Goal: Register for event/course

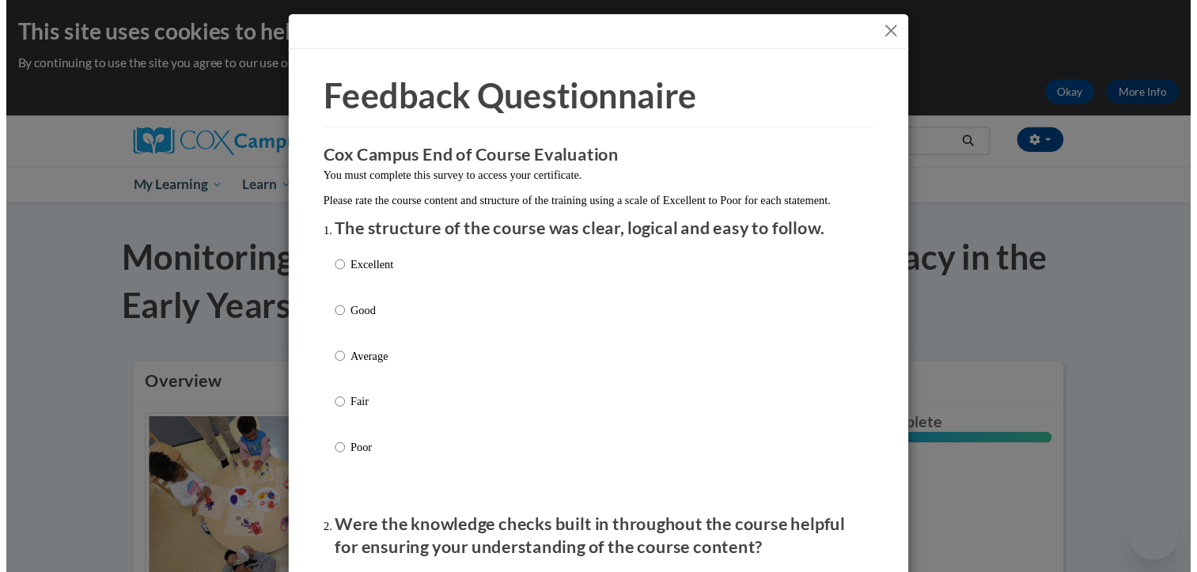
scroll to position [2930, 0]
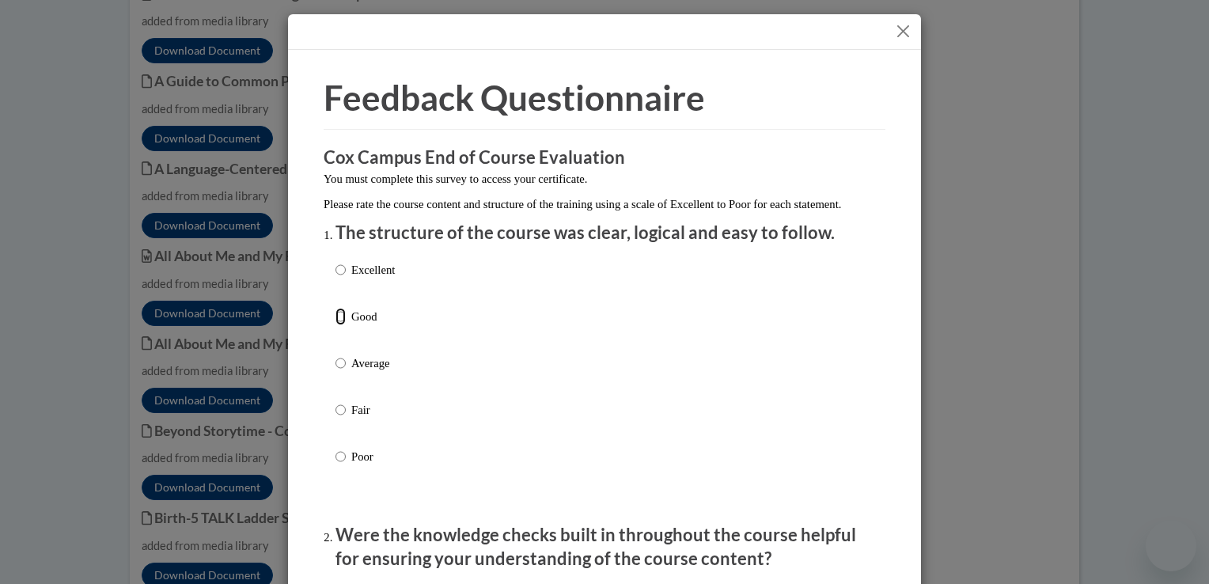
click at [338, 325] on input "Good" at bounding box center [340, 316] width 10 height 17
radio input "true"
click at [335, 354] on input "Average" at bounding box center [340, 362] width 10 height 17
radio input "true"
click at [335, 308] on input "Good" at bounding box center [340, 316] width 10 height 17
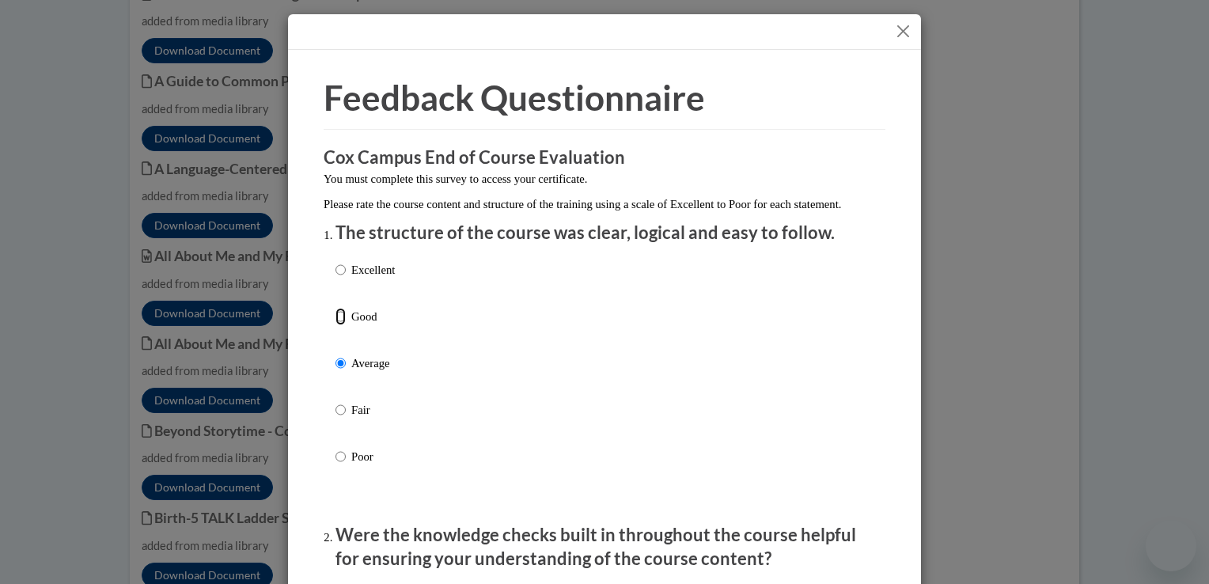
radio input "true"
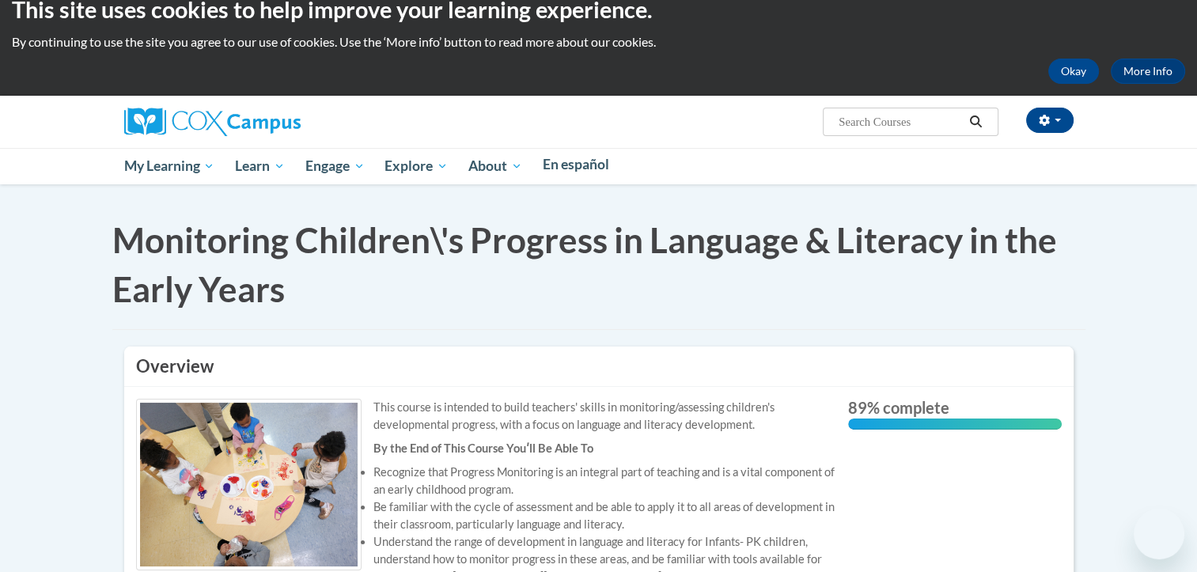
scroll to position [0, 0]
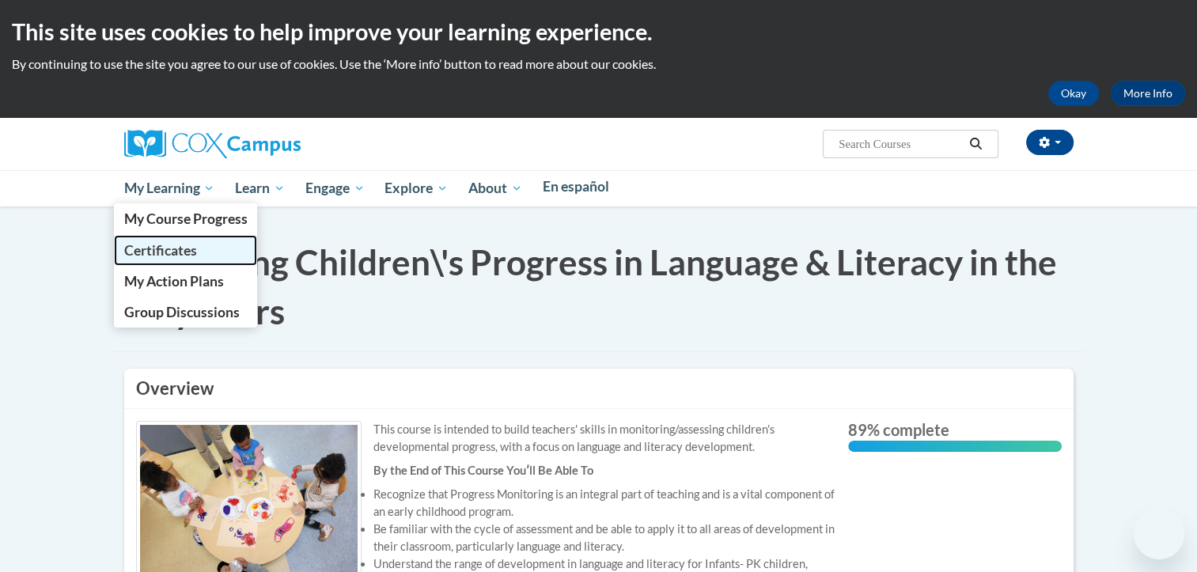
click at [196, 242] on span "Certificates" at bounding box center [159, 250] width 73 height 17
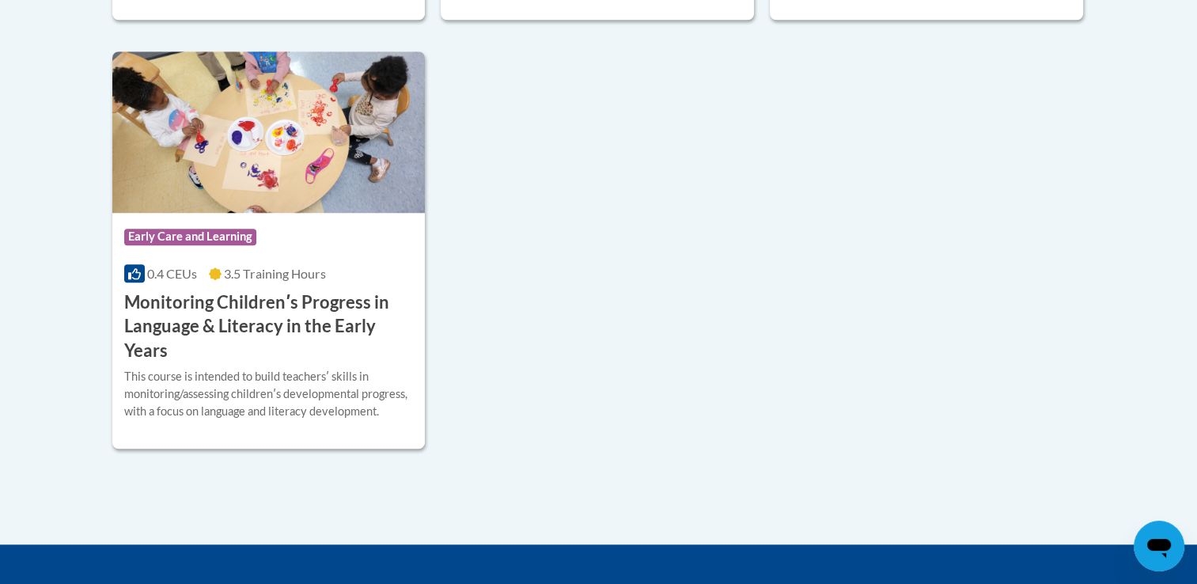
scroll to position [1308, 0]
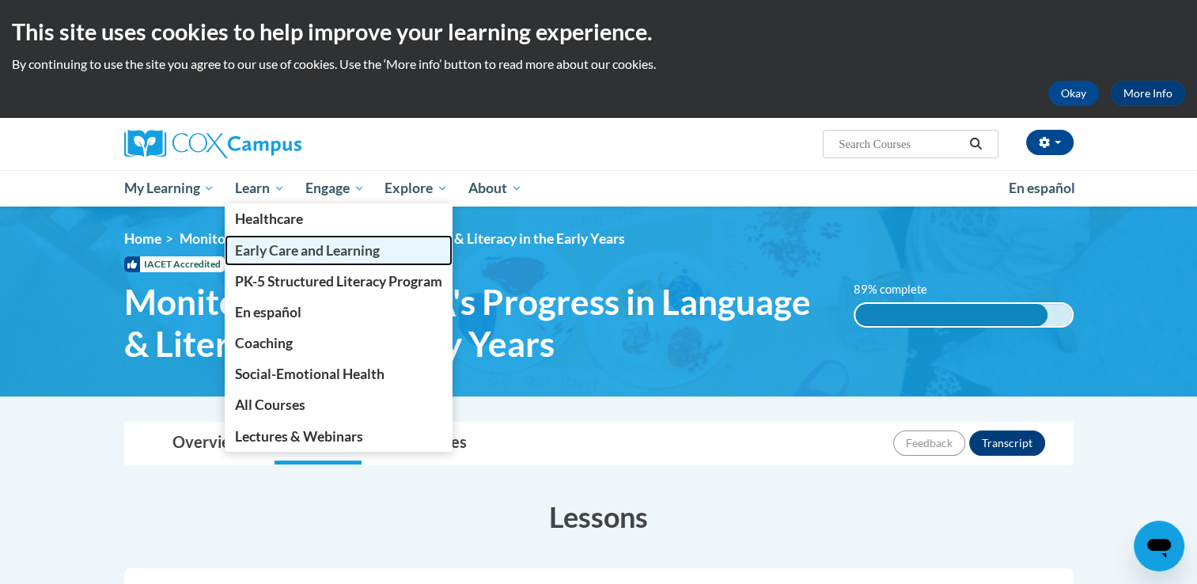
click at [294, 252] on span "Early Care and Learning" at bounding box center [307, 250] width 145 height 17
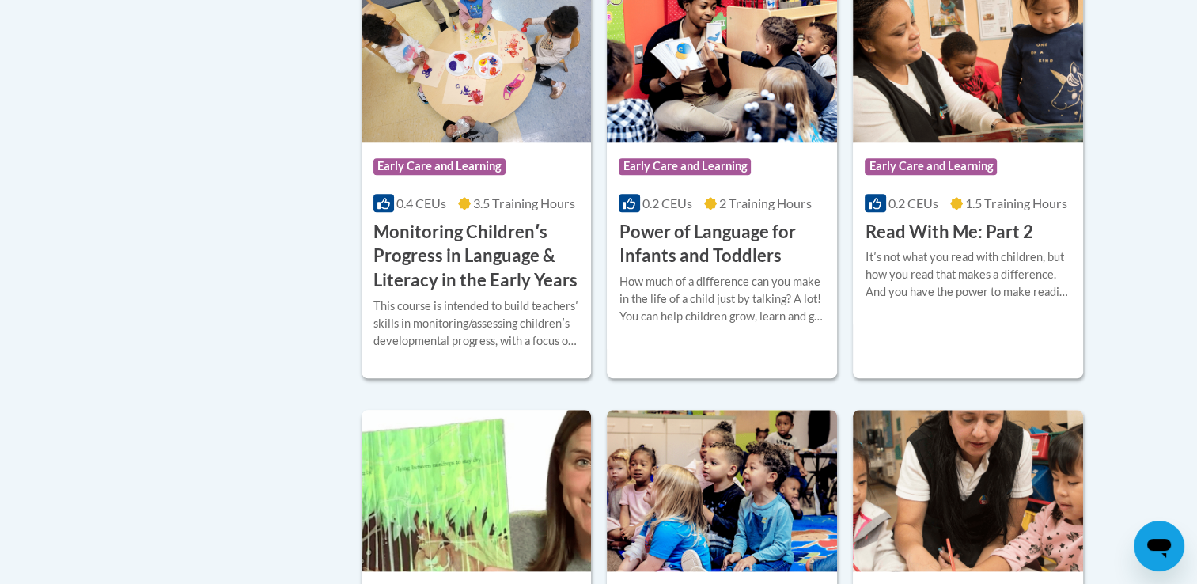
scroll to position [1487, 0]
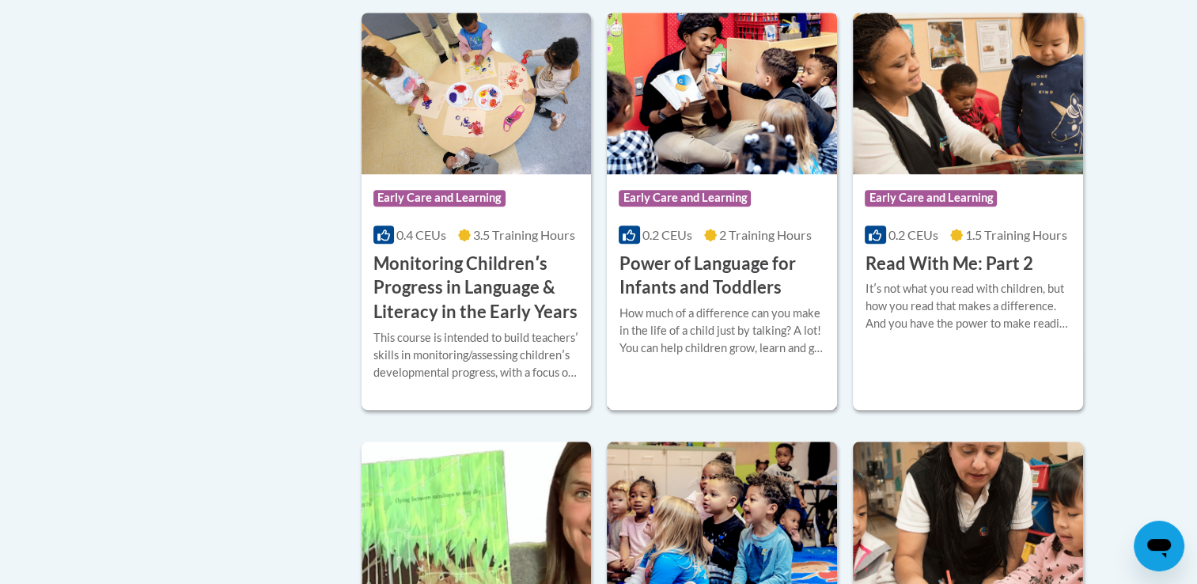
click at [702, 174] on img at bounding box center [722, 93] width 230 height 161
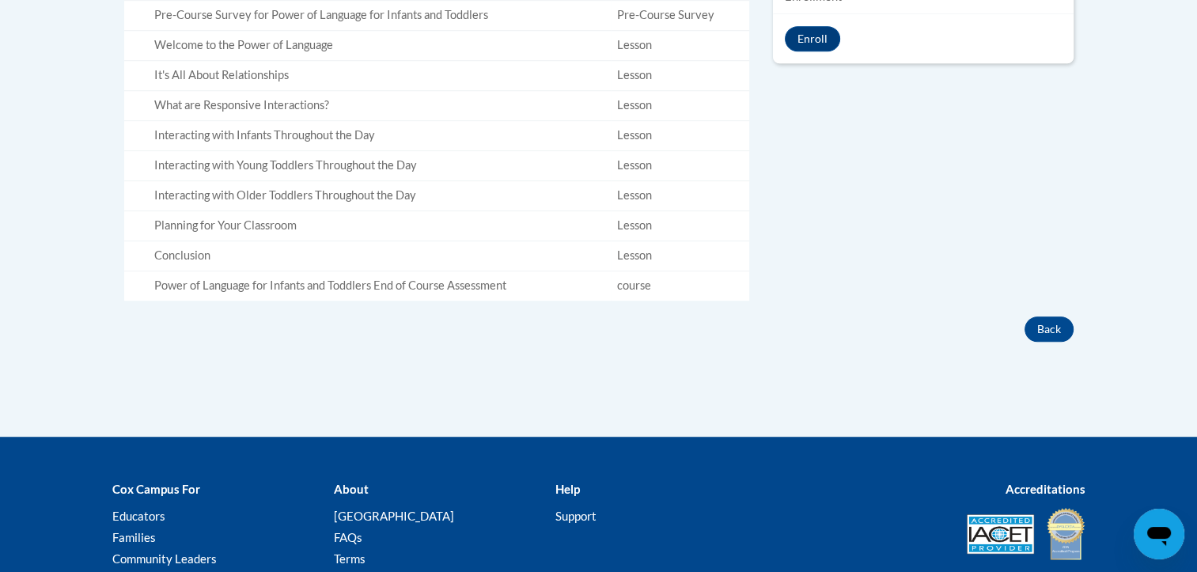
scroll to position [823, 0]
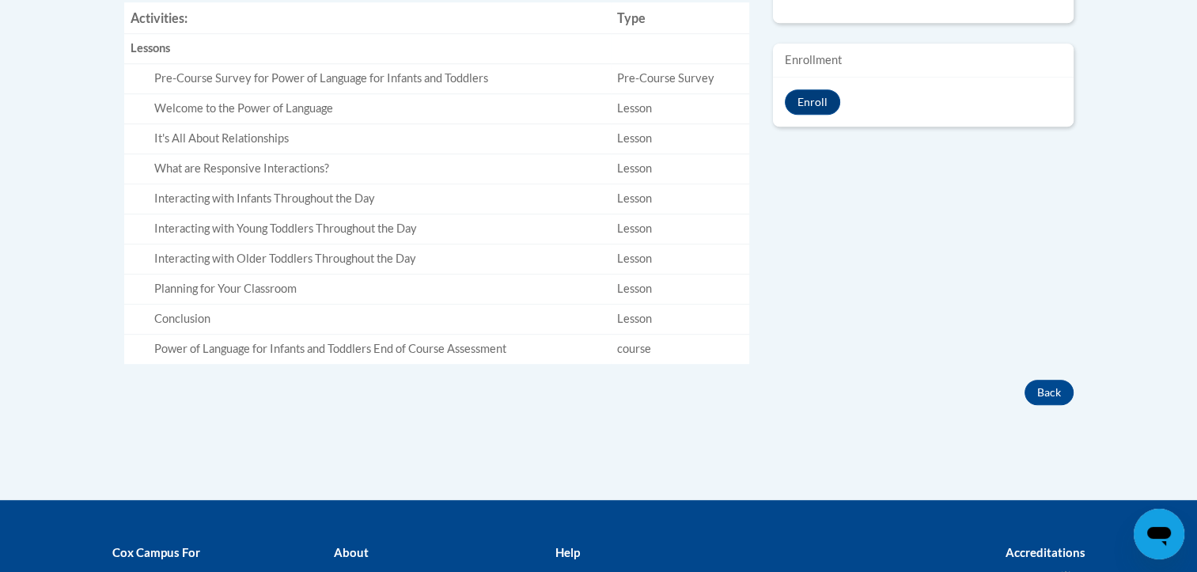
click at [623, 94] on td "Pre-Course Survey" at bounding box center [680, 79] width 138 height 30
click at [639, 94] on td "Pre-Course Survey" at bounding box center [680, 79] width 138 height 30
click at [468, 87] on div "Pre-Course Survey for Power of Language for Infants and Toddlers" at bounding box center [379, 78] width 451 height 17
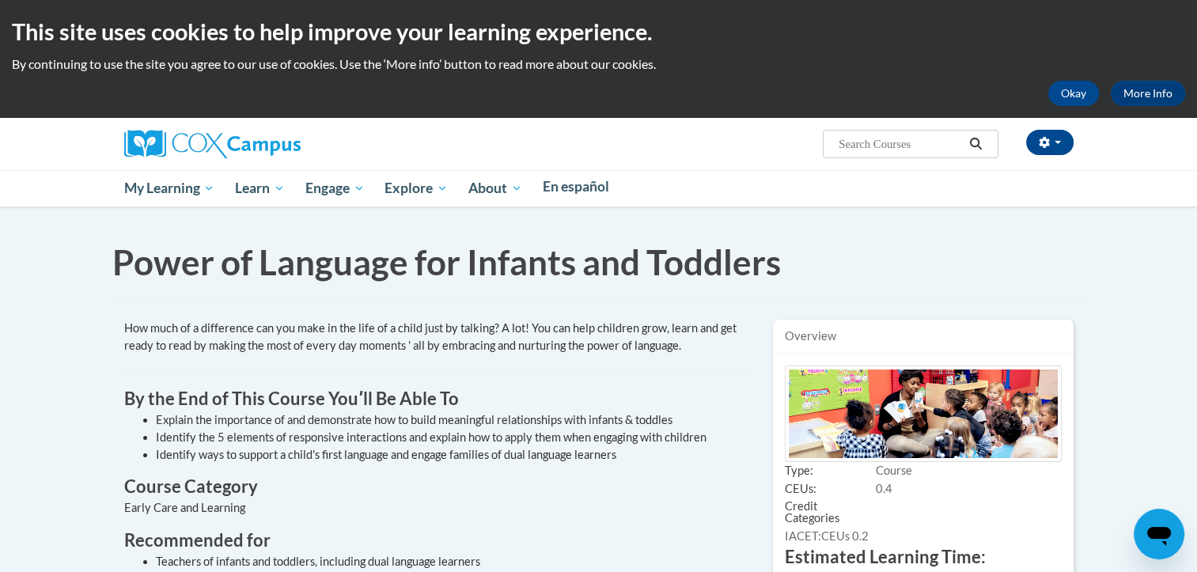
scroll to position [0, 0]
click at [1048, 81] on button "Okay" at bounding box center [1073, 93] width 51 height 25
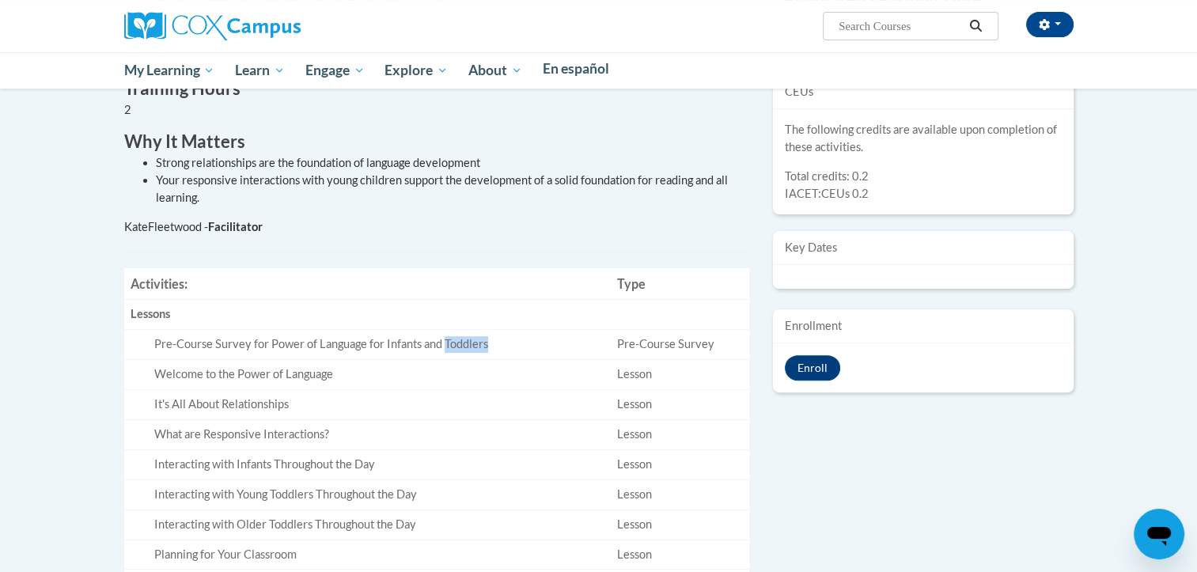
scroll to position [443, 0]
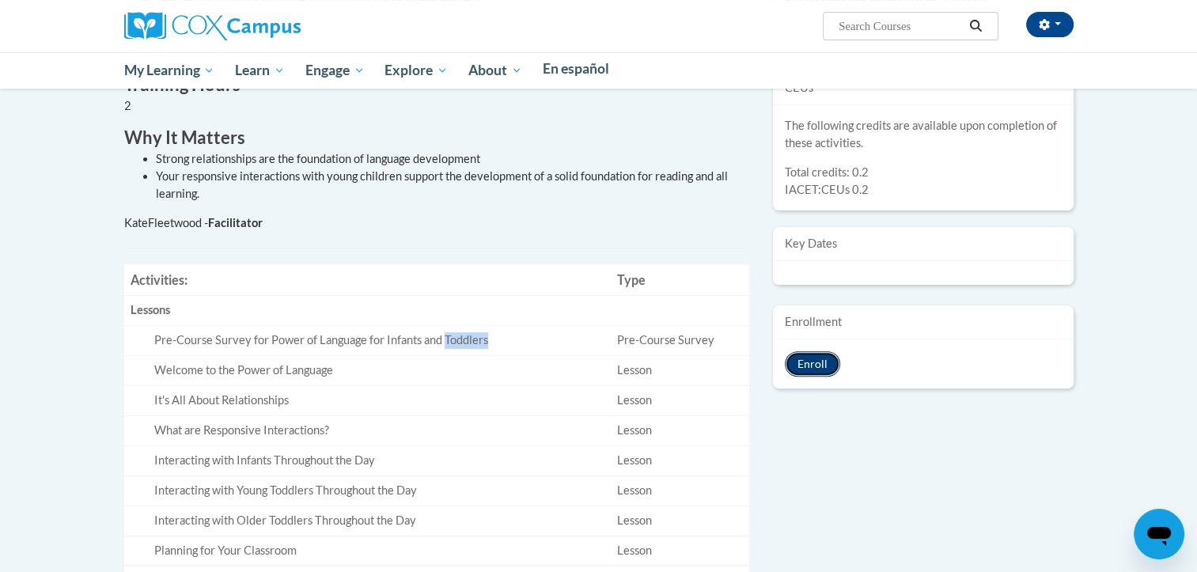
click at [806, 377] on button "Enroll" at bounding box center [812, 363] width 55 height 25
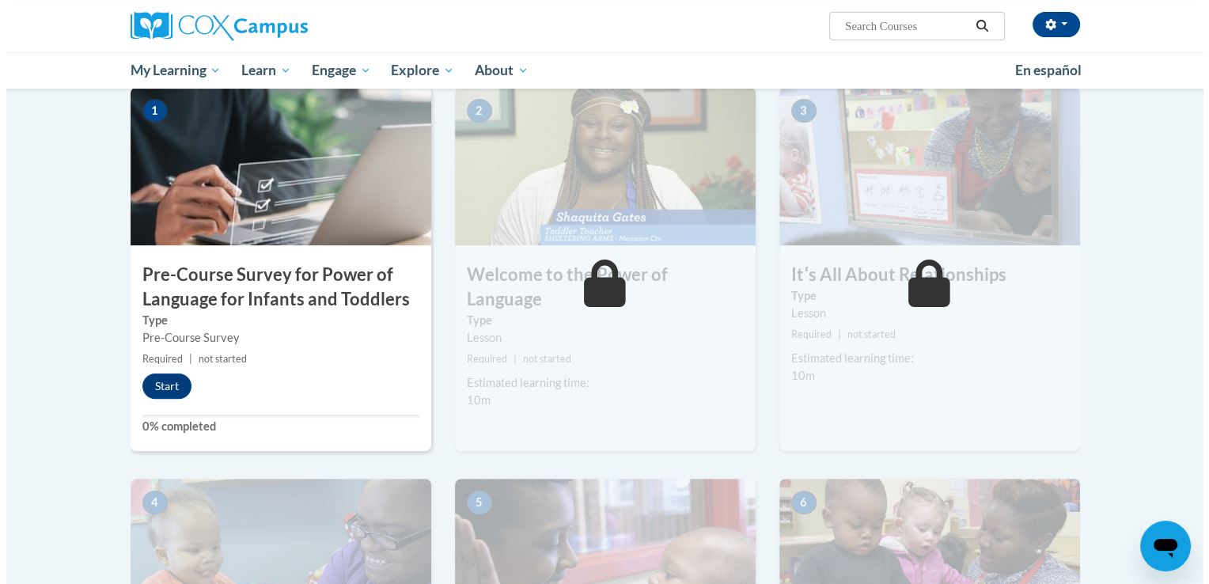
scroll to position [347, 0]
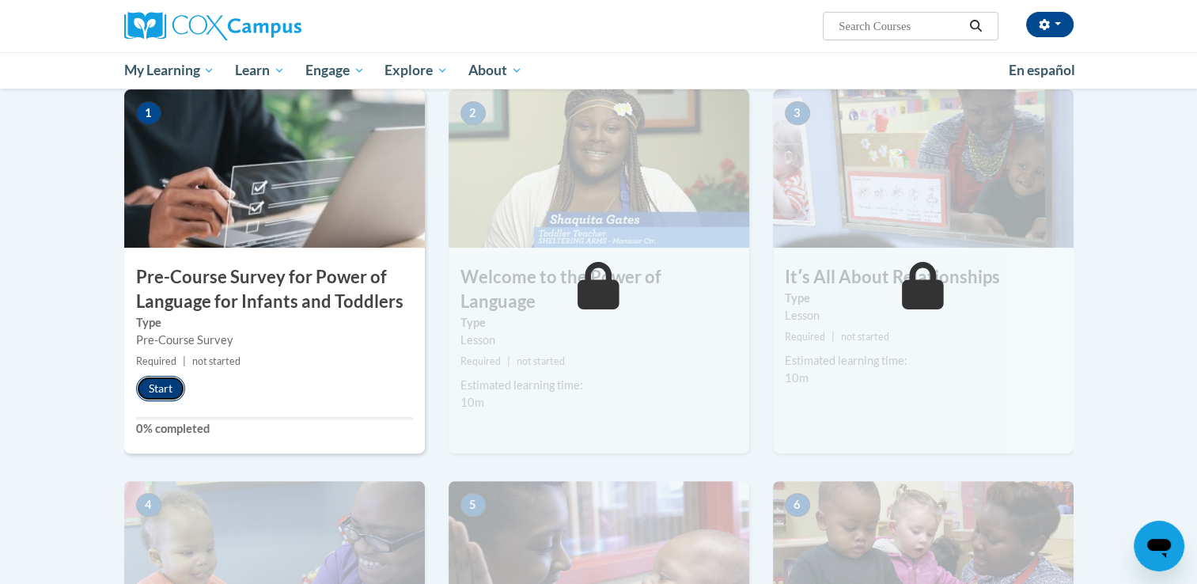
click at [161, 383] on button "Start" at bounding box center [160, 388] width 49 height 25
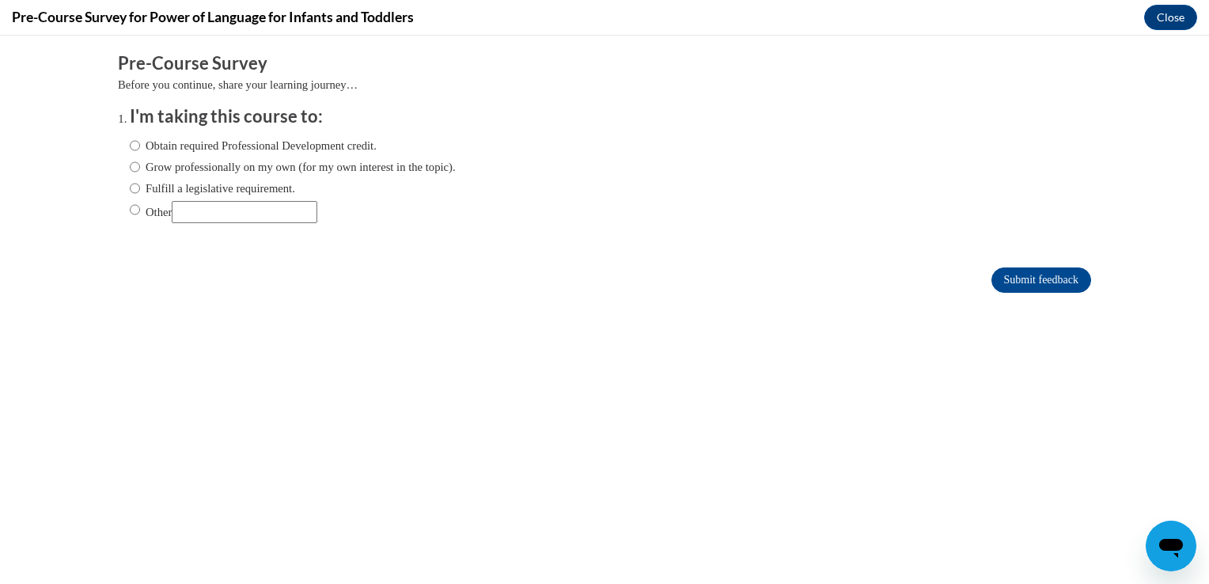
scroll to position [0, 0]
click at [130, 145] on input "Obtain required Professional Development credit." at bounding box center [135, 145] width 10 height 17
radio input "true"
click at [1013, 278] on input "Submit feedback" at bounding box center [1041, 279] width 100 height 25
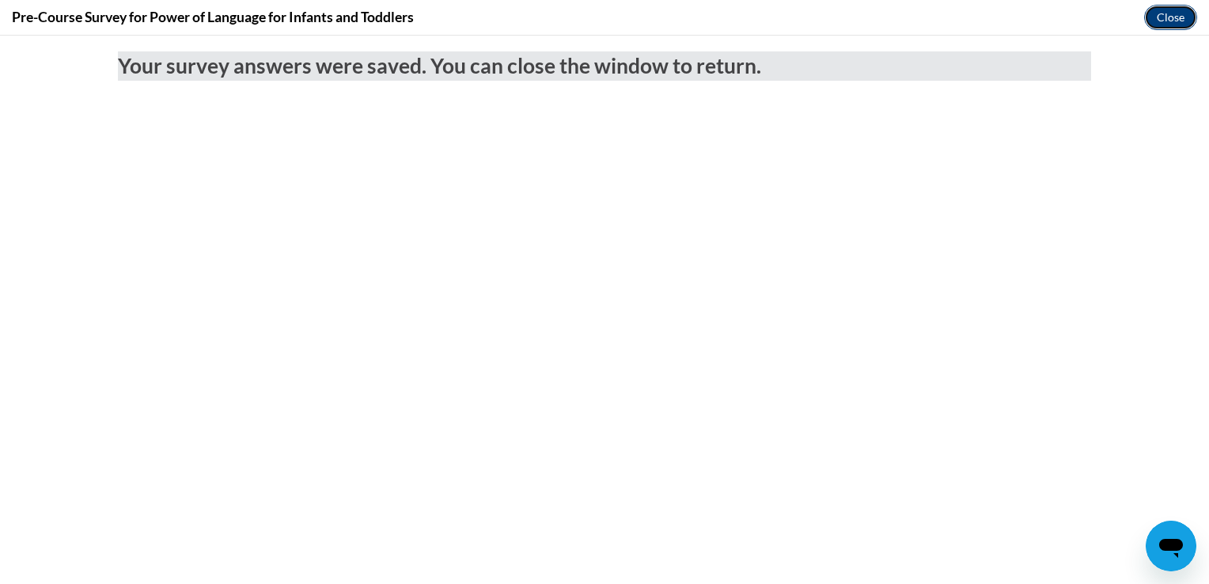
click at [1165, 15] on button "Close" at bounding box center [1170, 17] width 53 height 25
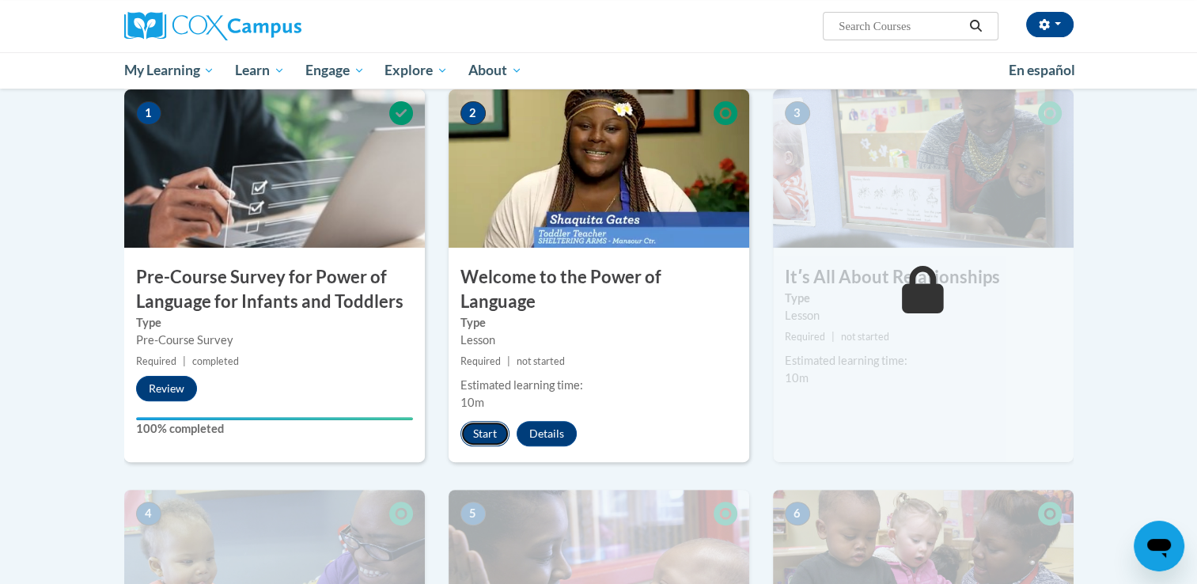
click at [495, 421] on button "Start" at bounding box center [484, 433] width 49 height 25
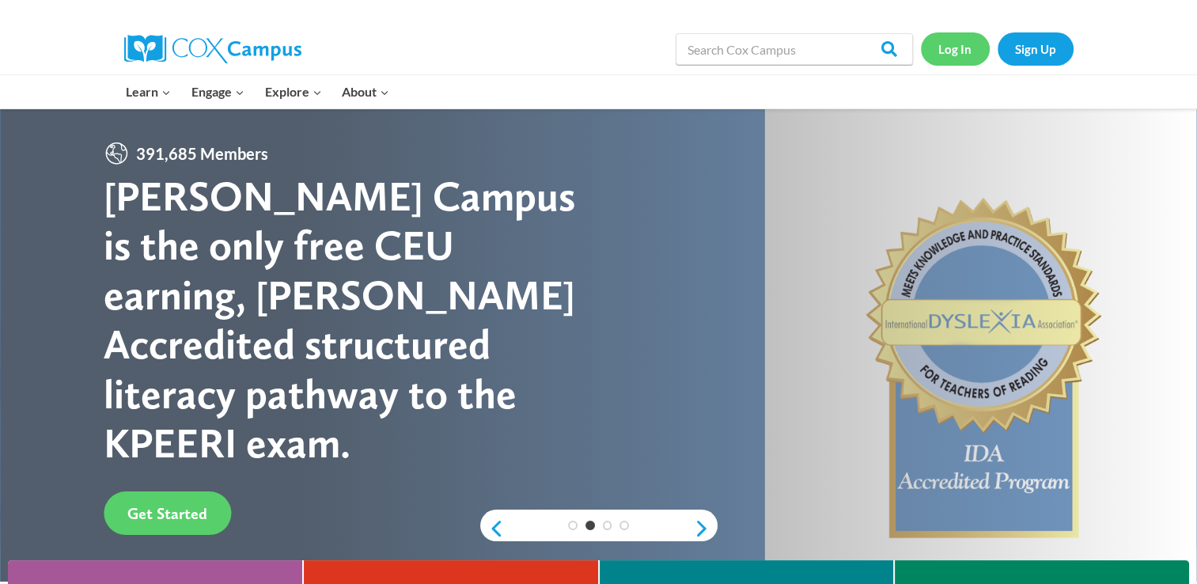
click at [953, 54] on link "Log In" at bounding box center [955, 48] width 69 height 32
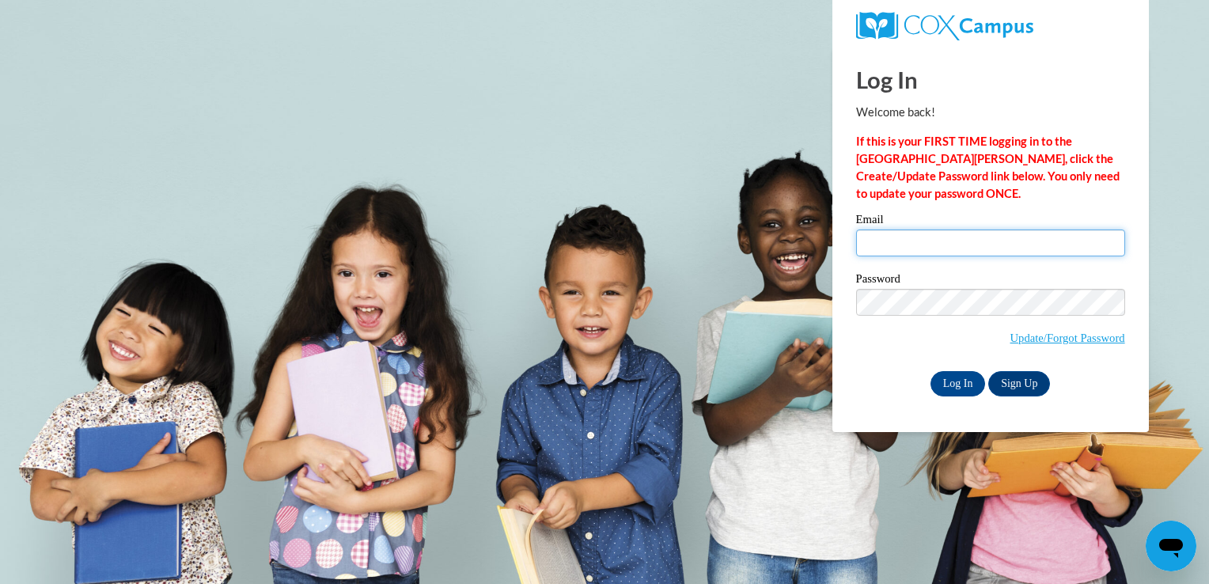
click at [892, 239] on input "Email" at bounding box center [990, 242] width 269 height 27
type input "[EMAIL_ADDRESS][DOMAIN_NAME]"
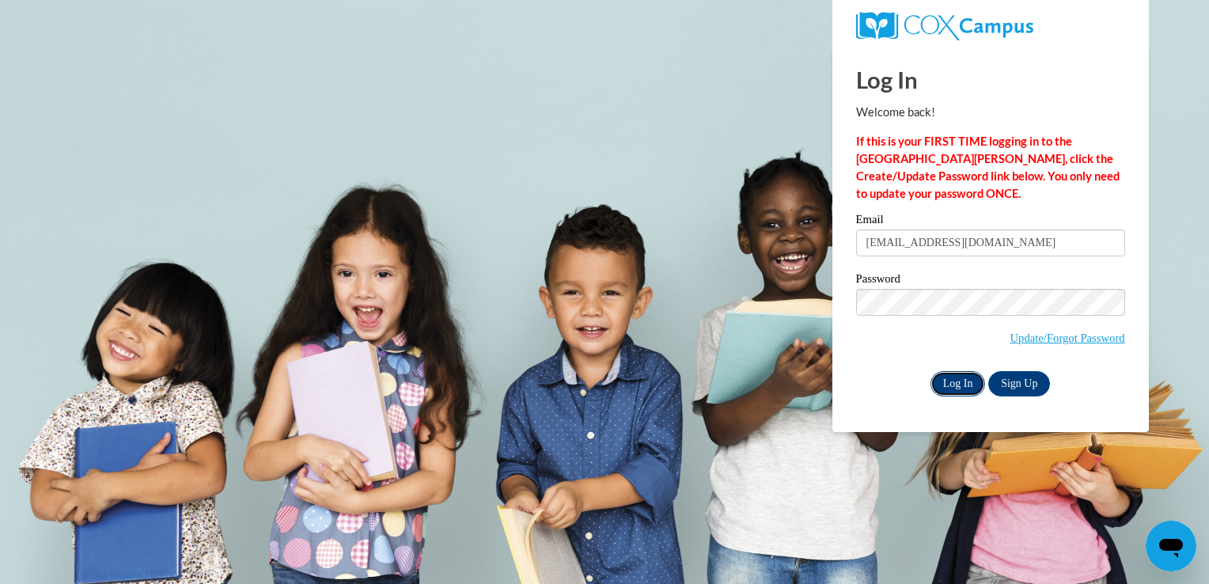
click at [950, 384] on input "Log In" at bounding box center [957, 383] width 55 height 25
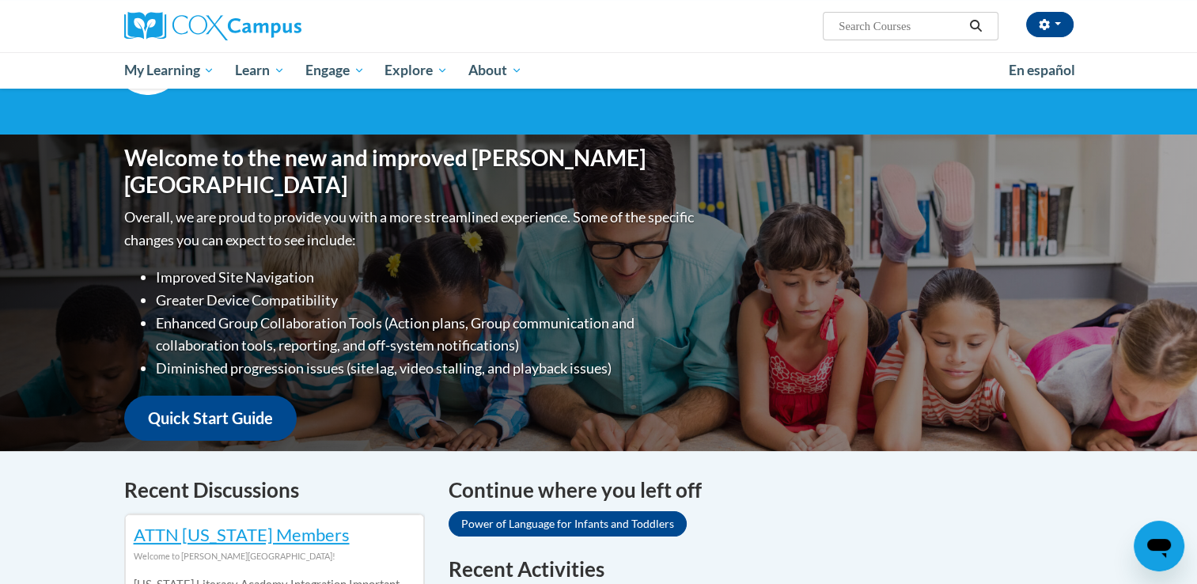
scroll to position [79, 0]
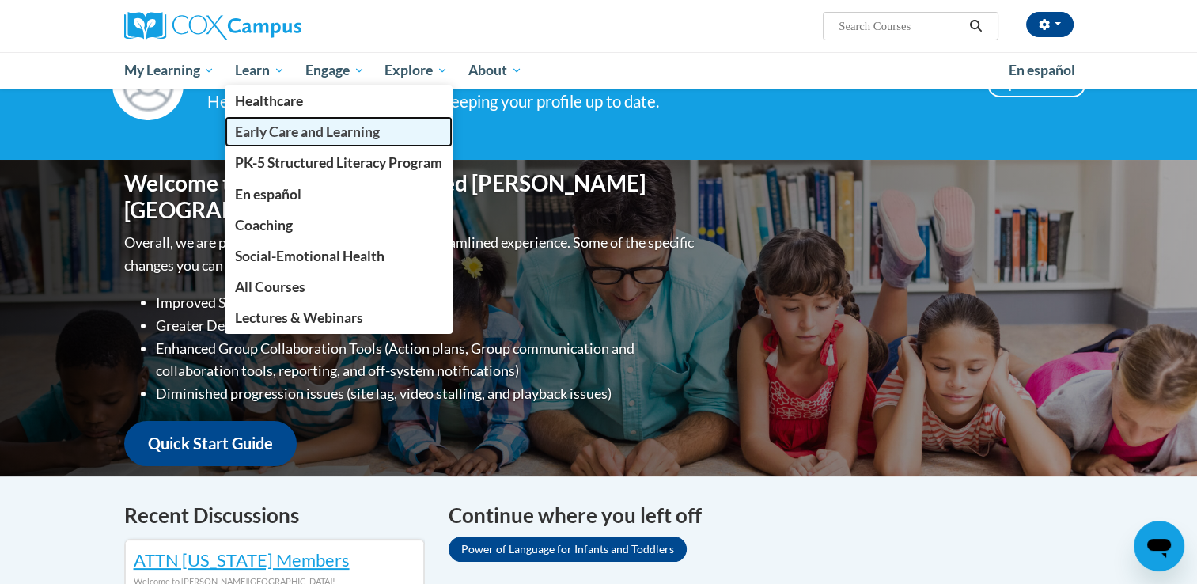
click at [278, 131] on span "Early Care and Learning" at bounding box center [307, 131] width 145 height 17
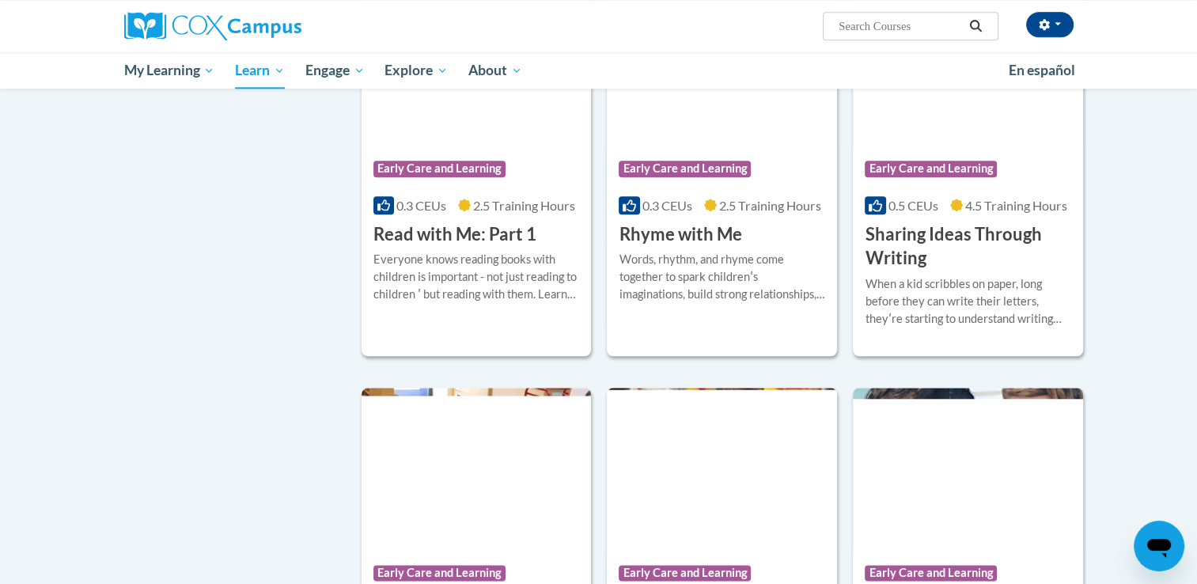
scroll to position [1819, 0]
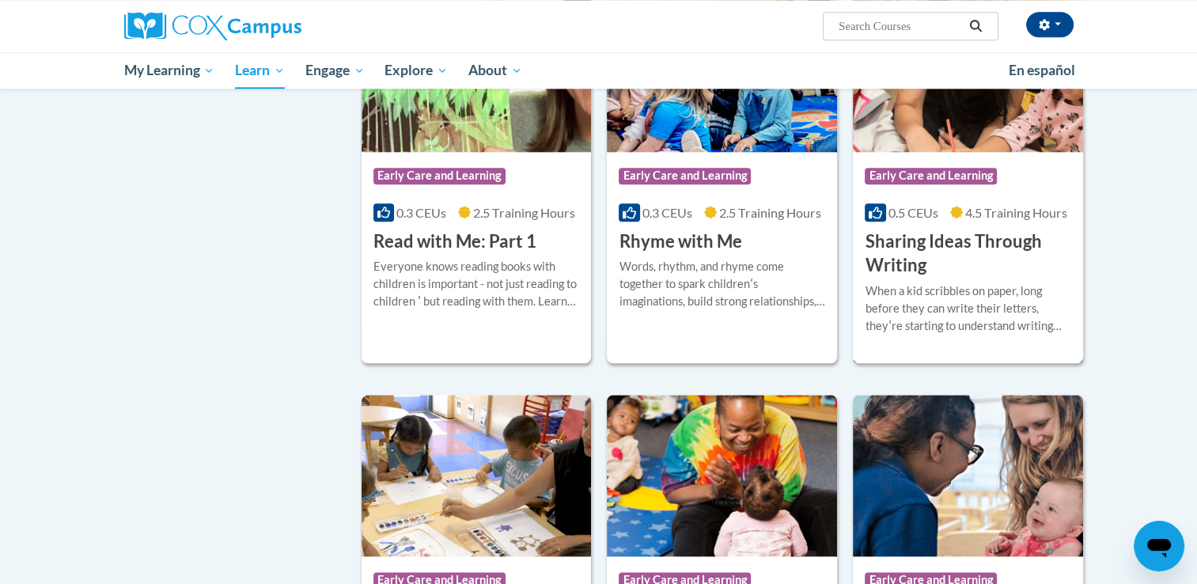
click at [926, 270] on h3 "Sharing Ideas Through Writing" at bounding box center [968, 253] width 206 height 49
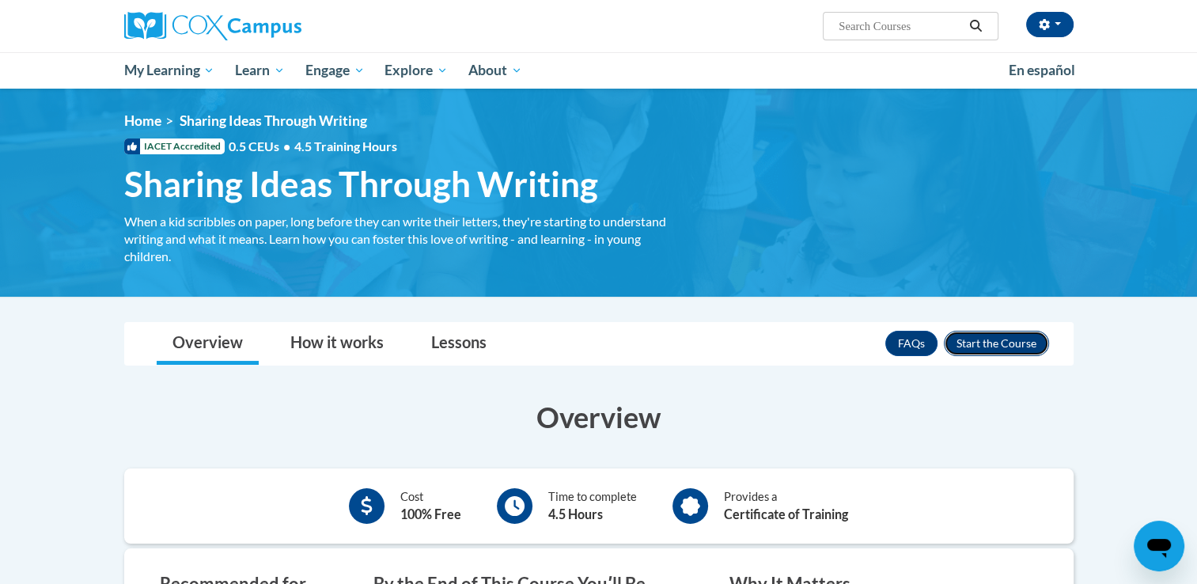
click at [1009, 342] on button "Enroll" at bounding box center [996, 343] width 105 height 25
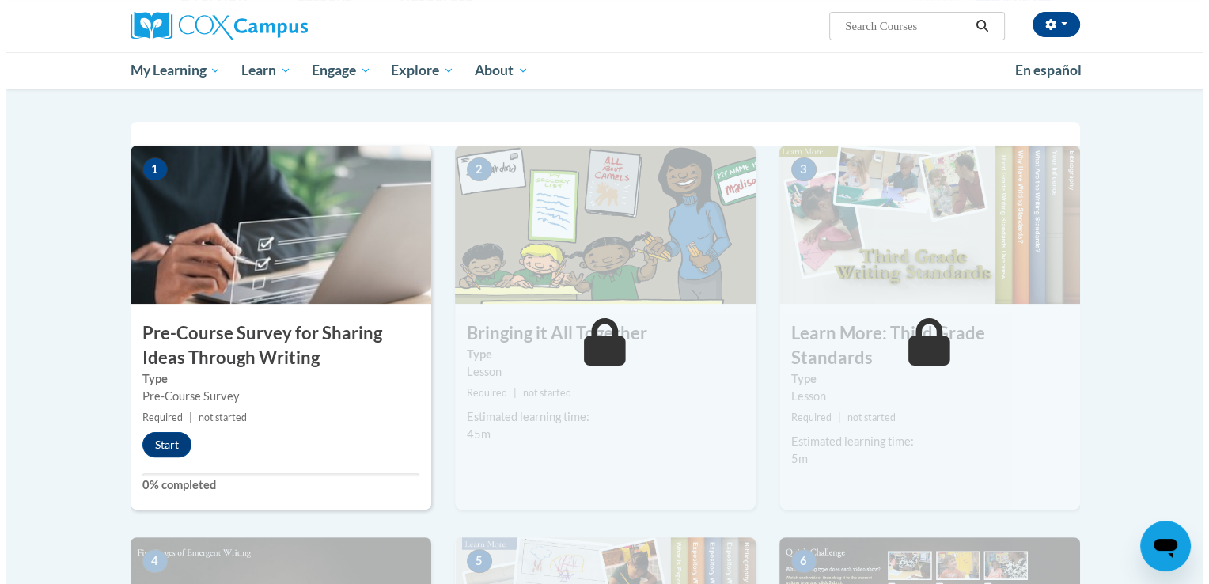
scroll to position [316, 0]
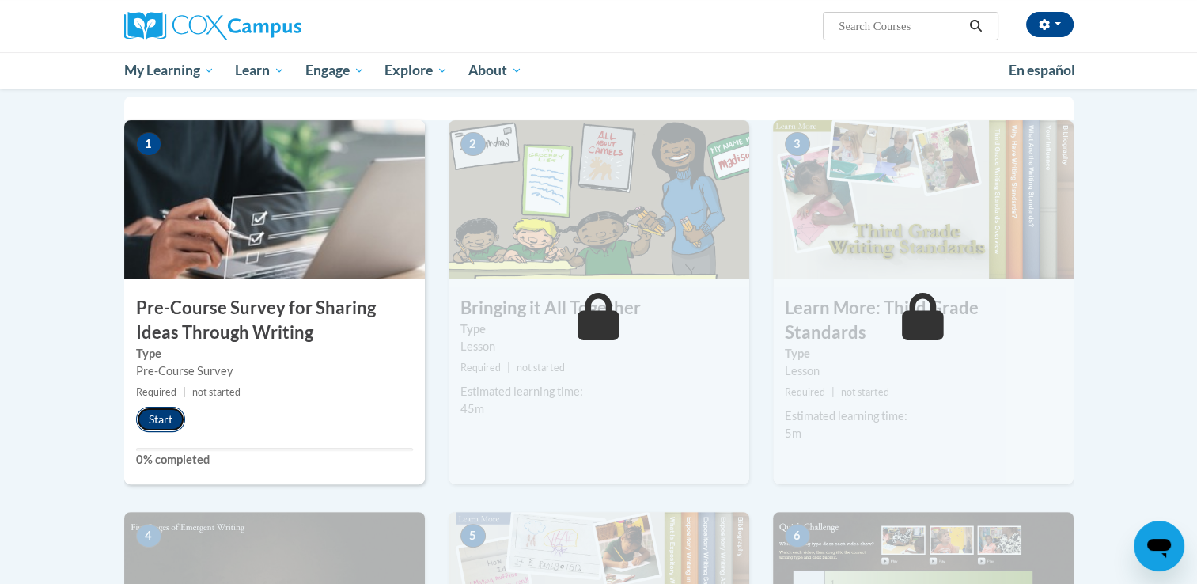
click at [168, 418] on button "Start" at bounding box center [160, 419] width 49 height 25
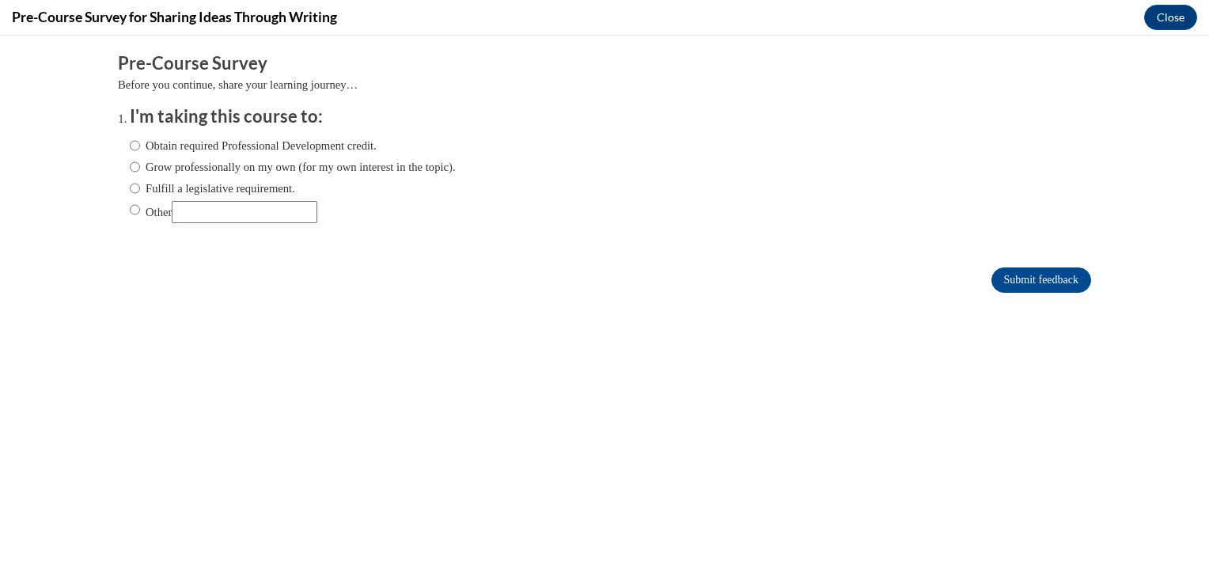
scroll to position [0, 0]
click at [130, 147] on input "Obtain required Professional Development credit." at bounding box center [135, 145] width 10 height 17
radio input "true"
click at [1047, 285] on input "Submit feedback" at bounding box center [1041, 279] width 100 height 25
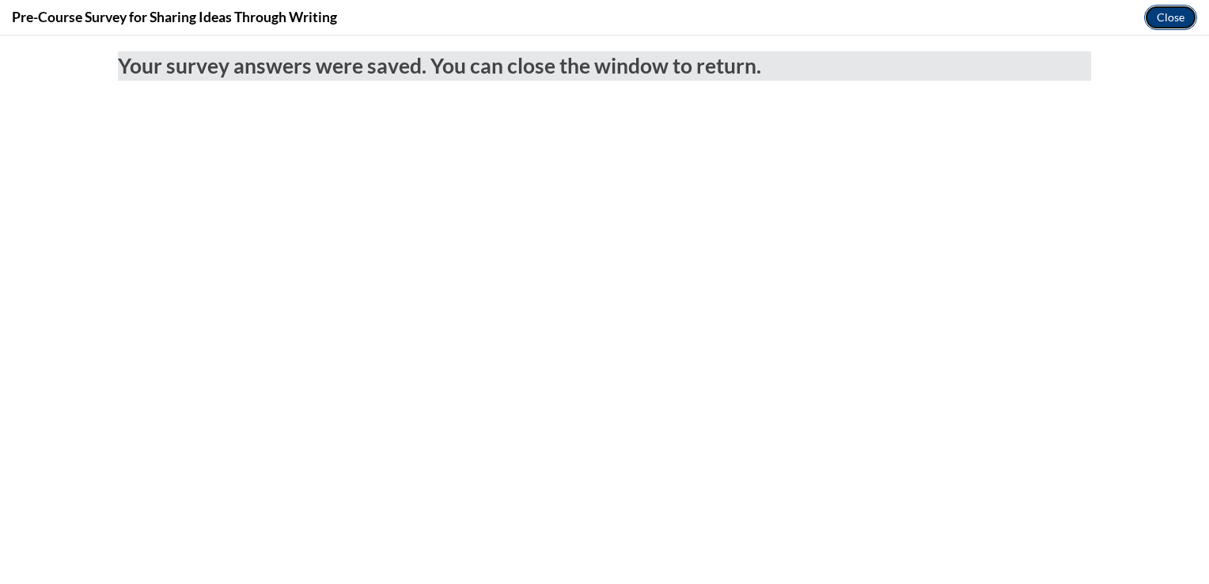
click at [1160, 16] on button "Close" at bounding box center [1170, 17] width 53 height 25
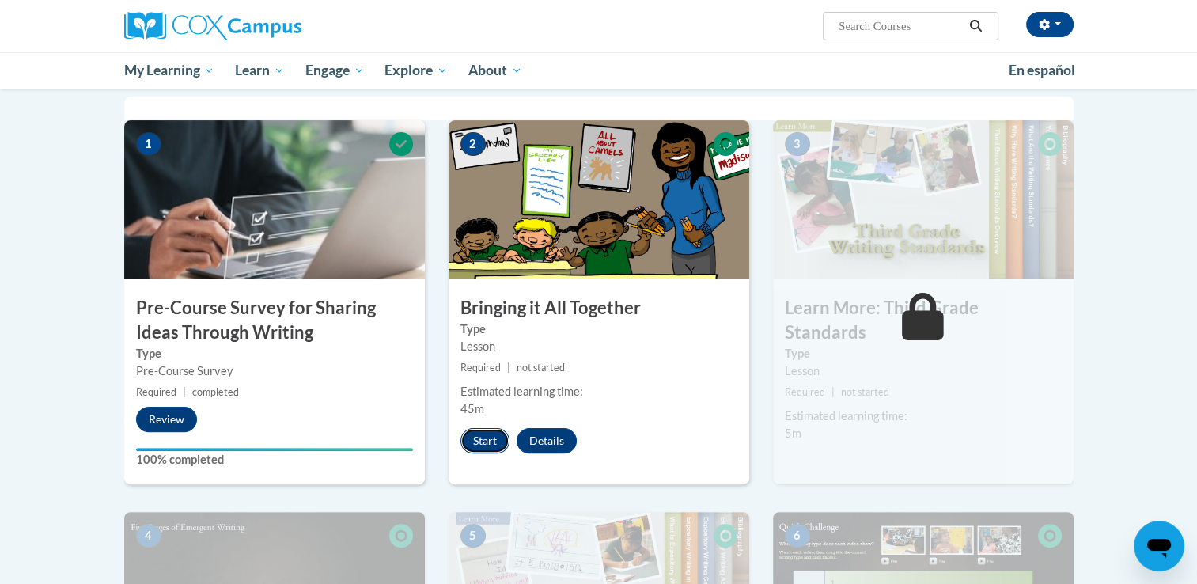
click at [479, 443] on button "Start" at bounding box center [484, 440] width 49 height 25
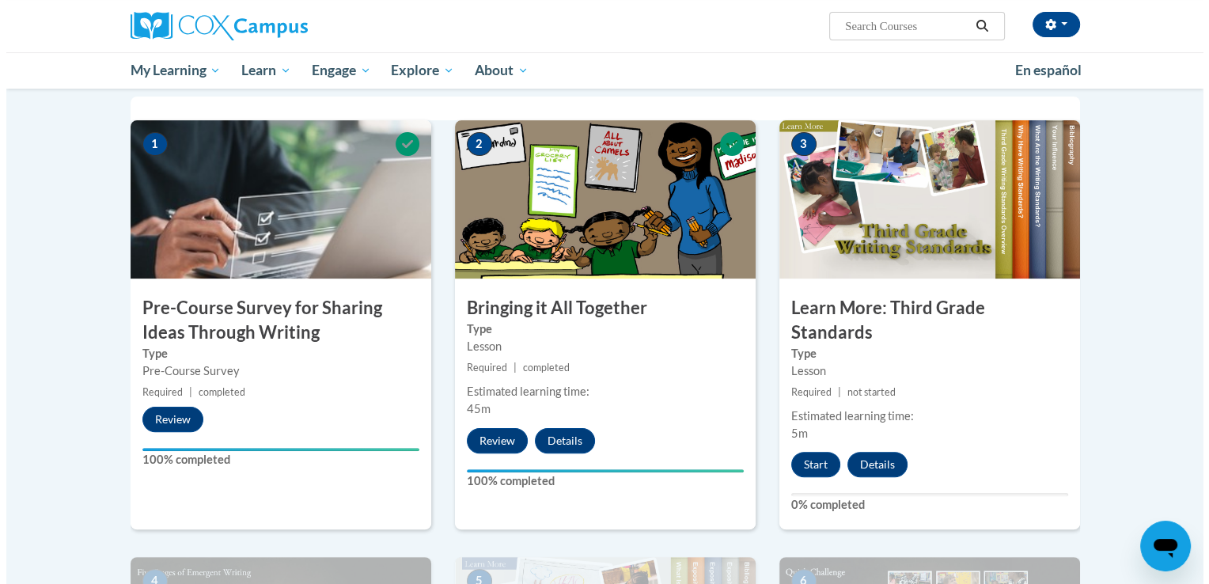
scroll to position [396, 0]
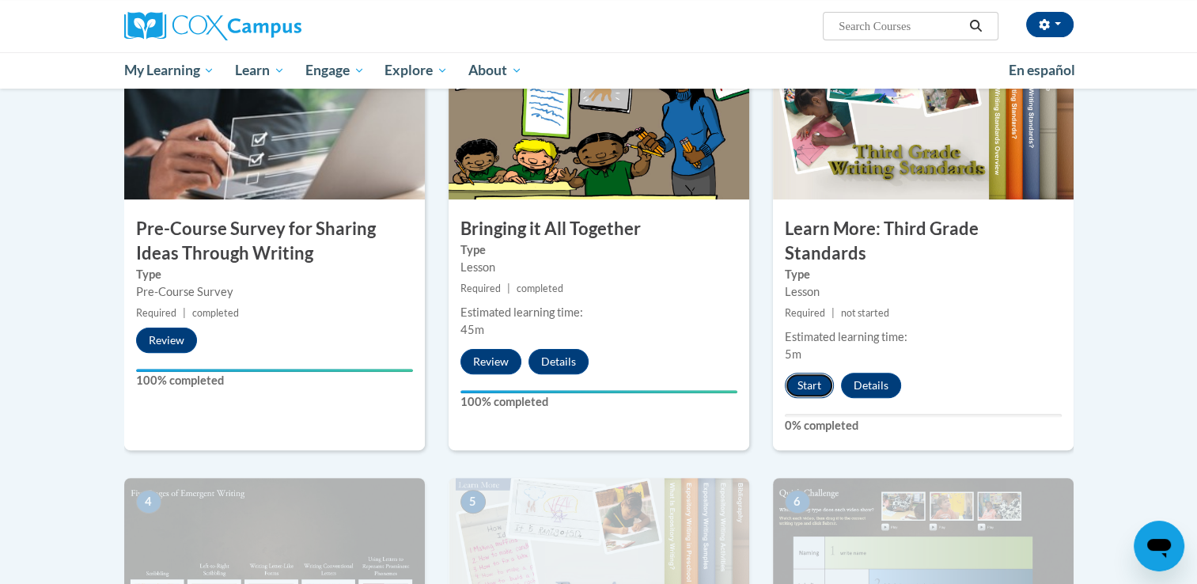
click at [810, 373] on button "Start" at bounding box center [809, 385] width 49 height 25
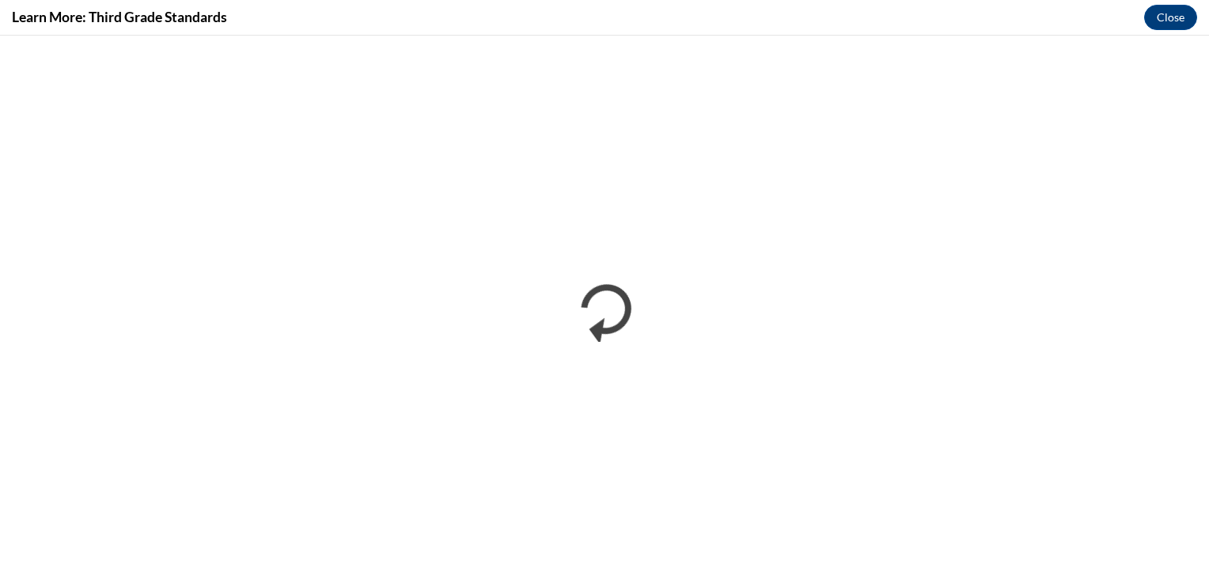
scroll to position [0, 0]
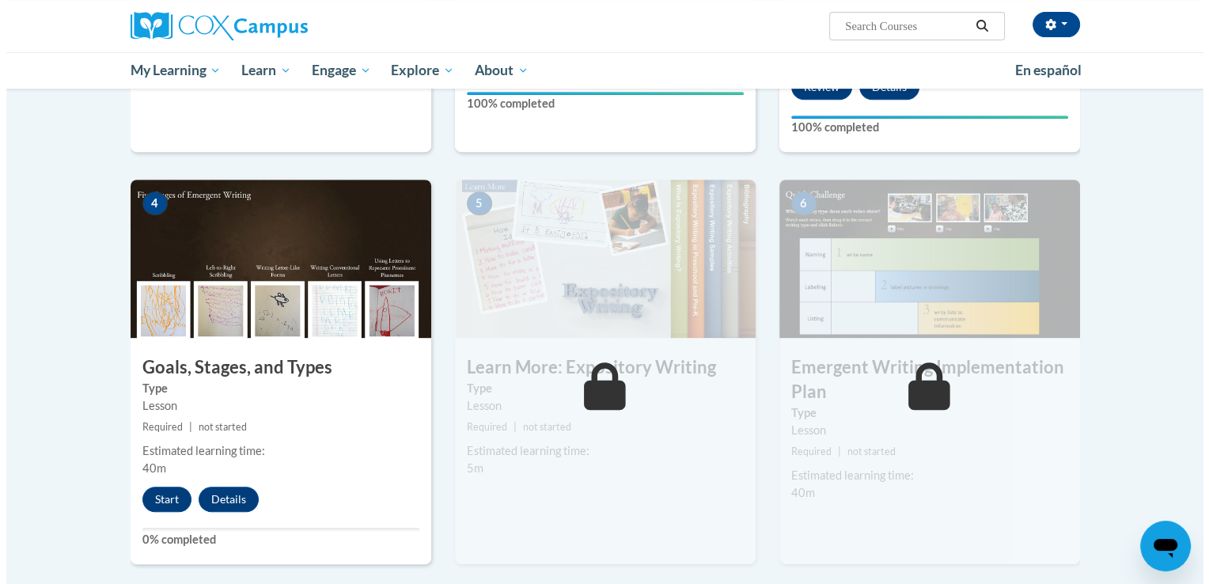
scroll to position [712, 0]
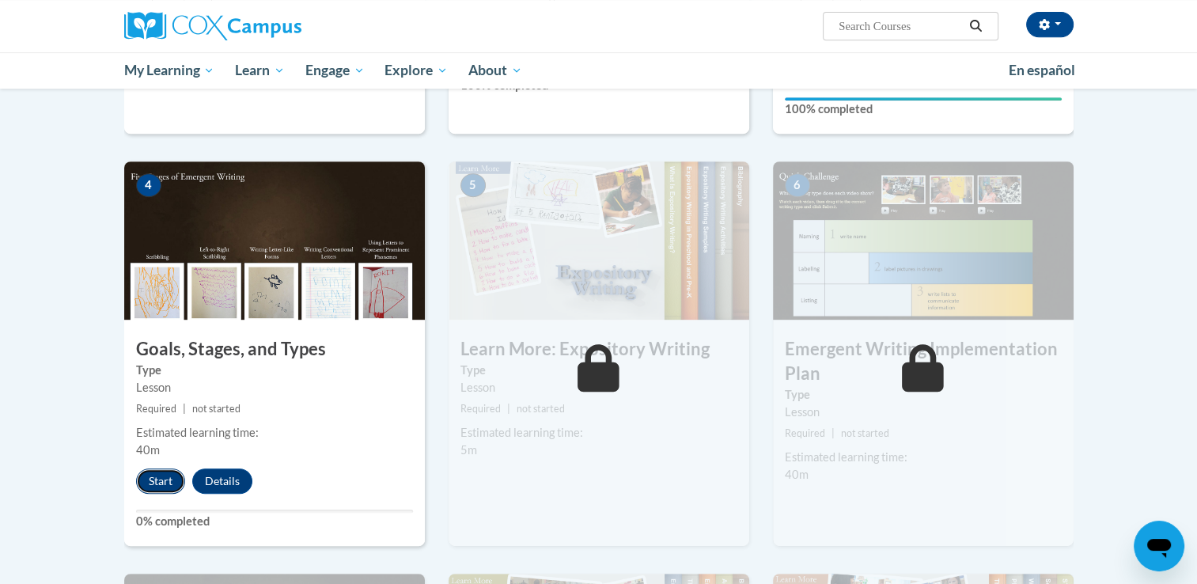
click at [165, 468] on button "Start" at bounding box center [160, 480] width 49 height 25
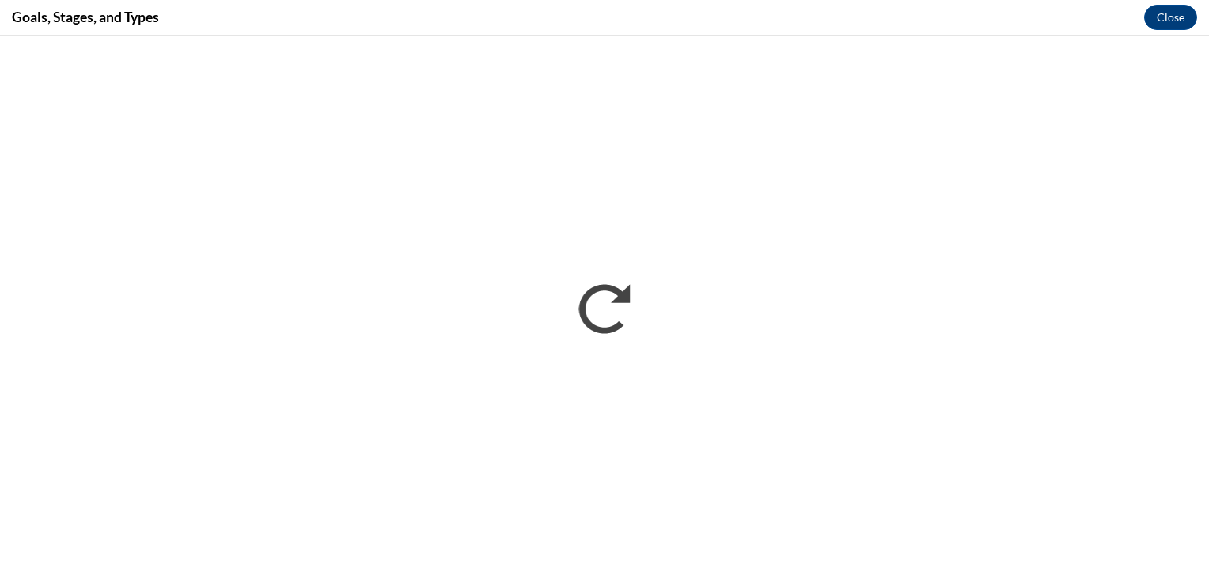
scroll to position [0, 0]
